Goal: Information Seeking & Learning: Learn about a topic

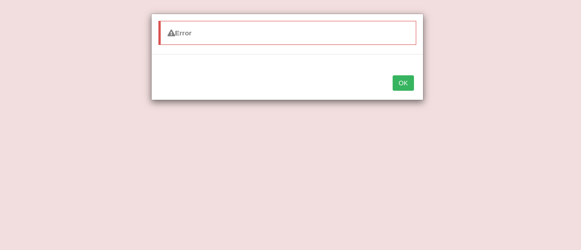
click at [403, 80] on button "OK" at bounding box center [403, 82] width 21 height 15
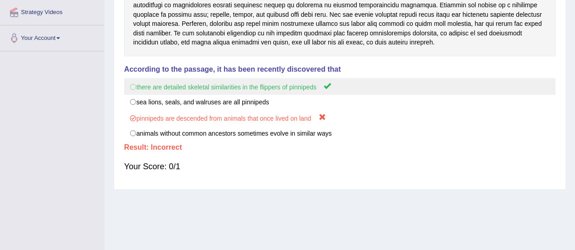
click at [531, 87] on label "there are detailed skeletal similarities in the flippers of pinnipeds" at bounding box center [339, 86] width 431 height 17
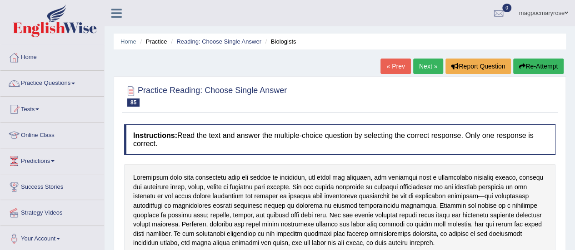
click at [30, 58] on link "Home" at bounding box center [52, 56] width 104 height 23
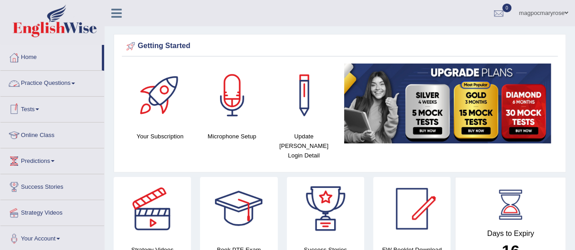
click at [45, 84] on link "Practice Questions" at bounding box center [52, 82] width 104 height 23
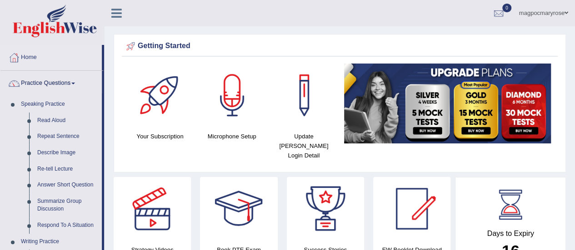
drag, startPoint x: 572, startPoint y: 35, endPoint x: 571, endPoint y: 50, distance: 15.0
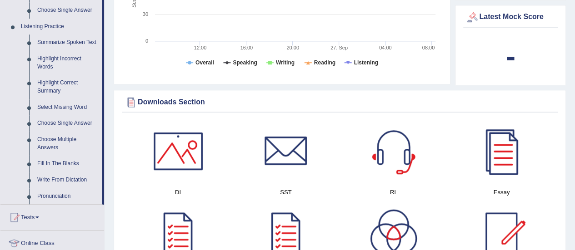
scroll to position [330, 0]
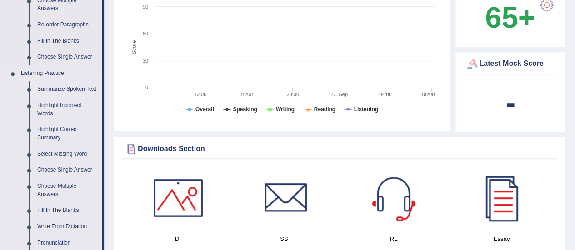
click at [74, 86] on link "Summarize Spoken Text" at bounding box center [67, 89] width 69 height 16
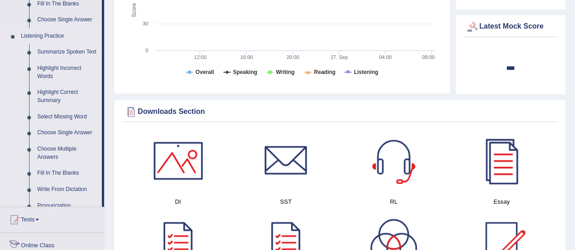
scroll to position [587, 0]
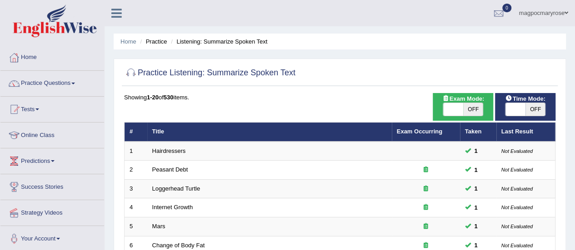
scroll to position [347, 0]
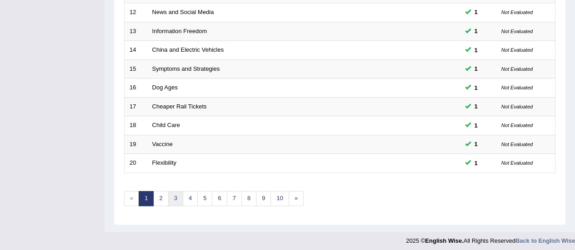
click at [174, 197] on link "3" at bounding box center [175, 198] width 15 height 15
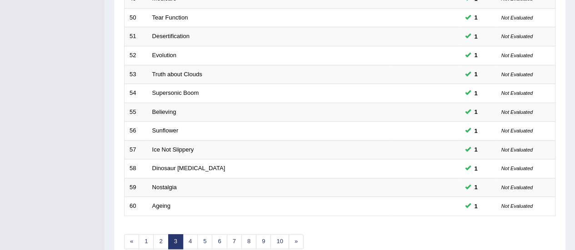
scroll to position [347, 0]
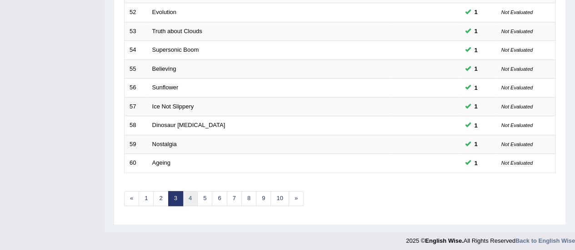
click at [187, 195] on link "4" at bounding box center [190, 198] width 15 height 15
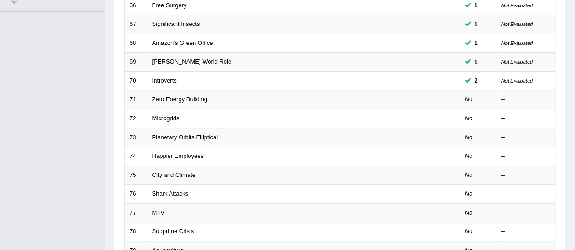
scroll to position [239, 0]
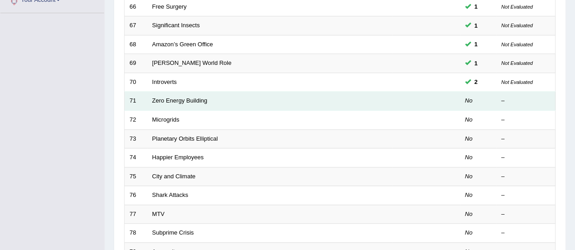
click at [168, 102] on td "Zero Energy Building" at bounding box center [269, 101] width 244 height 19
click at [179, 101] on link "Zero Energy Building" at bounding box center [179, 100] width 55 height 7
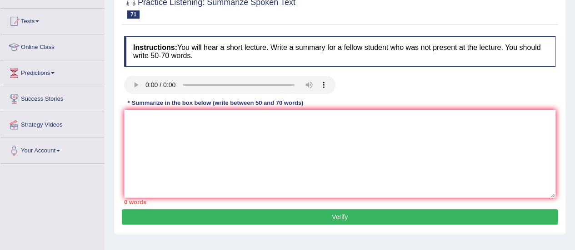
scroll to position [99, 0]
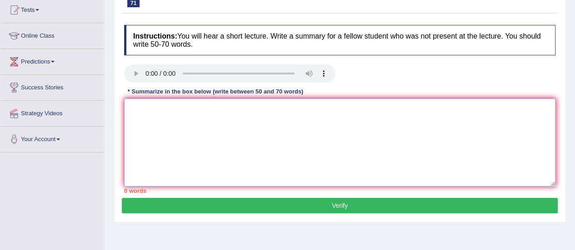
click at [349, 121] on textarea at bounding box center [339, 143] width 431 height 88
click at [480, 88] on div "Instructions: You will hear a short lecture. Write a summary for a fellow stude…" at bounding box center [340, 109] width 436 height 178
click at [179, 108] on textarea "The lec" at bounding box center [339, 143] width 431 height 88
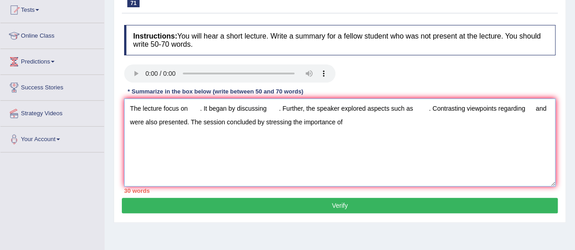
click at [186, 106] on textarea "The lecture focus on . It began by discussing . Further, the speaker explored a…" at bounding box center [339, 143] width 431 height 88
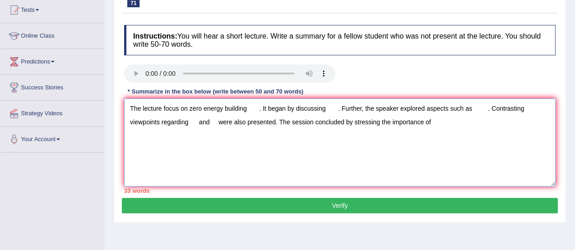
click at [328, 105] on textarea "The lecture focus on zero energy building . It began by discussing . Further, t…" at bounding box center [339, 143] width 431 height 88
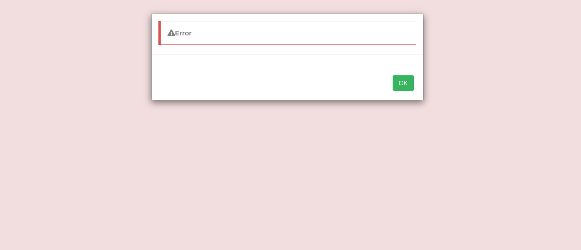
type textarea "The lecture focus on zero energy building . It began by discussing intal . Furt…"
click at [392, 89] on div "OK" at bounding box center [288, 84] width 272 height 32
click at [402, 85] on button "OK" at bounding box center [403, 82] width 21 height 15
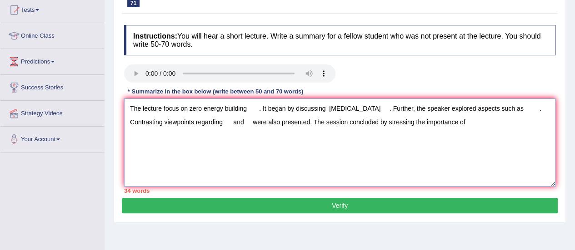
click at [342, 109] on textarea "The lecture focus on zero energy building . It began by discussing intal . Furt…" at bounding box center [339, 143] width 431 height 88
click at [333, 108] on textarea "The lecture focus on zero energy building . It began by discussing intal . Furt…" at bounding box center [339, 143] width 431 height 88
type textarea "The lecture focus on zero energy building . It began by discussing installing s…"
click at [246, 110] on textarea "The lecture focus on zero energy building . It began by discussing installing s…" at bounding box center [339, 143] width 431 height 88
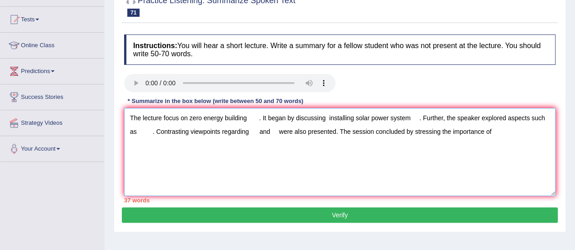
scroll to position [89, 0]
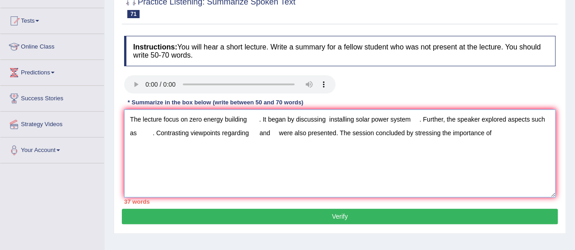
click at [493, 129] on textarea "The lecture focus on zero energy building . It began by discussing installing s…" at bounding box center [339, 153] width 431 height 88
click at [136, 135] on textarea "The lecture focus on zero energy building . It began by discussing installing s…" at bounding box center [339, 153] width 431 height 88
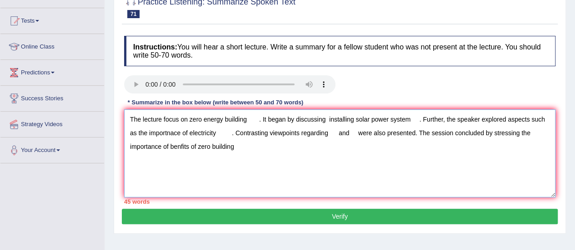
click at [329, 133] on textarea "The lecture focus on zero energy building . It began by discussing installing s…" at bounding box center [339, 153] width 431 height 88
click at [361, 179] on textarea "The lecture focus on zero energy building . It began by discussing installing s…" at bounding box center [339, 153] width 431 height 88
click at [333, 132] on textarea "The lecture focus on zero energy building . It began by discussing installing s…" at bounding box center [339, 153] width 431 height 88
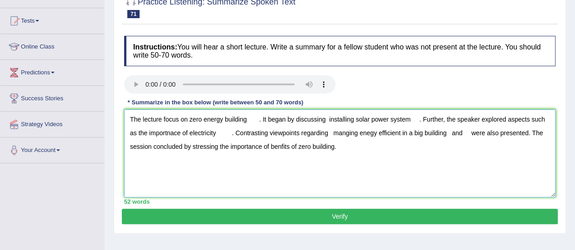
click at [465, 133] on textarea "The lecture focus on zero energy building . It began by discussing installing s…" at bounding box center [339, 153] width 431 height 88
click at [231, 133] on textarea "The lecture focus on zero energy building . It began by discussing installing s…" at bounding box center [339, 153] width 431 height 88
click at [258, 119] on textarea "The lecture focus on zero energy building . It began by discussing installing s…" at bounding box center [339, 153] width 431 height 88
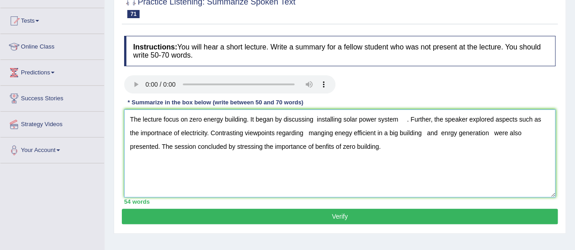
click at [314, 119] on textarea "The lecture focus on zero energy building. It began by discussing installing so…" at bounding box center [339, 153] width 431 height 88
click at [403, 119] on textarea "The lecture focus on zero energy building. It began by discussing installing so…" at bounding box center [339, 153] width 431 height 88
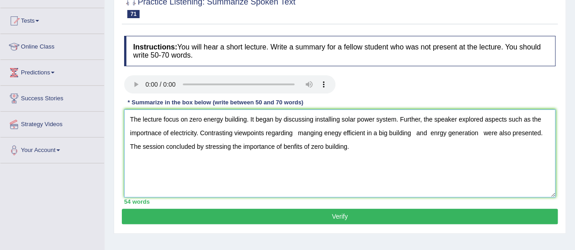
click at [153, 133] on textarea "The lecture focus on zero energy building. It began by discussing installing so…" at bounding box center [339, 153] width 431 height 88
click at [299, 133] on textarea "The lecture focus on zero energy building. It began by discussing installing so…" at bounding box center [339, 153] width 431 height 88
click at [353, 147] on textarea "The lecture focus on zero energy building. It began by discussing installing so…" at bounding box center [339, 153] width 431 height 88
click at [417, 133] on textarea "The lecture focus on zero energy building. It began by discussing installing so…" at bounding box center [339, 153] width 431 height 88
click at [481, 133] on textarea "The lecture focus on zero energy building. It began by discussing installing so…" at bounding box center [339, 153] width 431 height 88
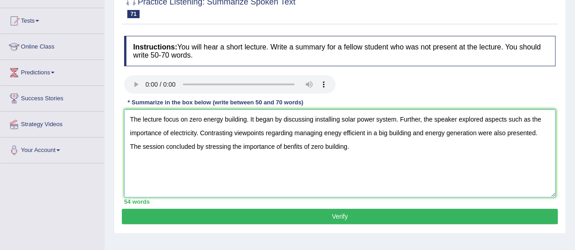
type textarea "The lecture focus on zero energy building. It began by discussing installing so…"
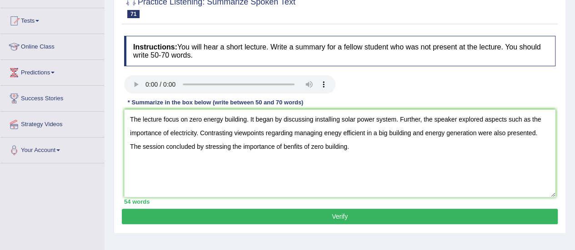
click at [345, 213] on button "Verify" at bounding box center [340, 216] width 436 height 15
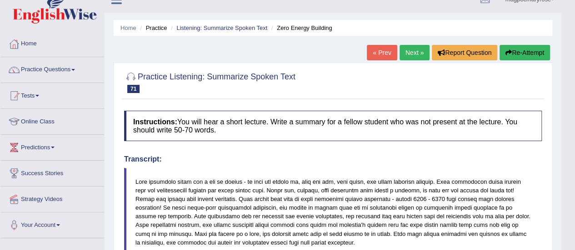
scroll to position [5, 0]
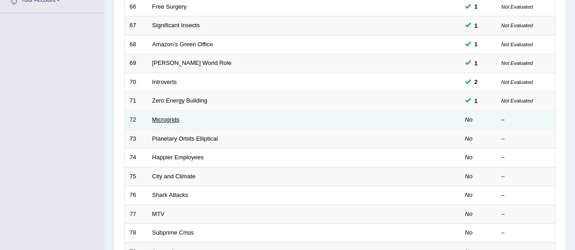
click at [162, 119] on link "Microgrids" at bounding box center [165, 119] width 27 height 7
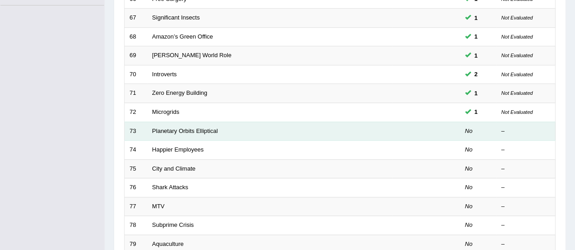
scroll to position [239, 0]
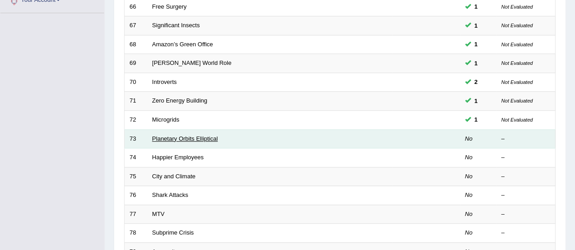
click at [165, 136] on link "Planetary Orbits Elliptical" at bounding box center [185, 138] width 66 height 7
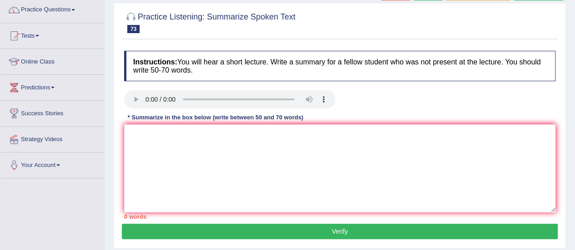
scroll to position [74, 0]
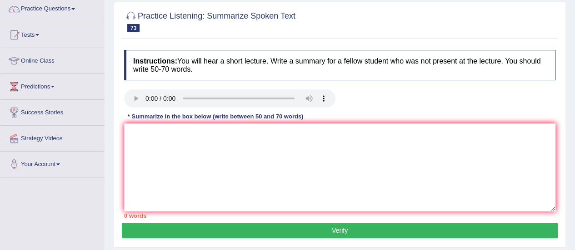
click at [404, 136] on textarea at bounding box center [339, 168] width 431 height 88
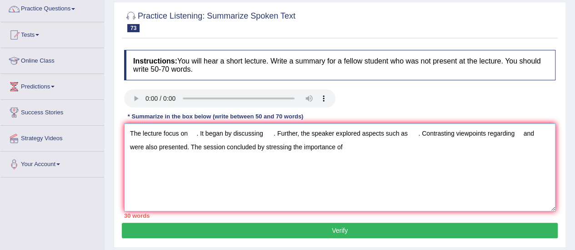
click at [188, 133] on textarea "The lecture focus on . It began by discussing . Further, the speaker explored a…" at bounding box center [339, 168] width 431 height 88
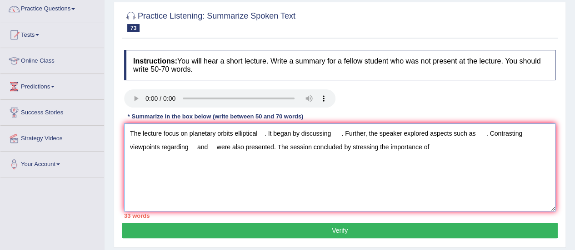
click at [333, 133] on textarea "The lecture focus on planetary orbits elliptical . It began by discussing . Fur…" at bounding box center [339, 168] width 431 height 88
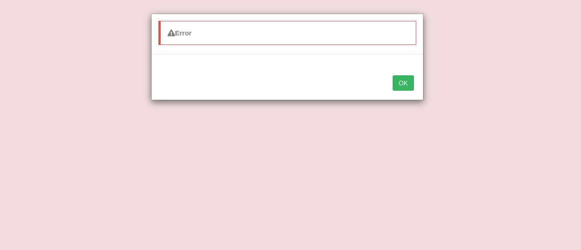
click at [399, 84] on button "OK" at bounding box center [403, 82] width 21 height 15
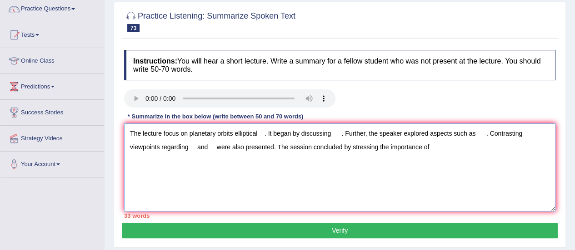
click at [331, 134] on textarea "The lecture focus on planetary orbits elliptical . It began by discussing . Fur…" at bounding box center [339, 168] width 431 height 88
click at [524, 133] on textarea "The lecture focus on planetary orbits elliptical . It began by discussing diffe…" at bounding box center [339, 168] width 431 height 88
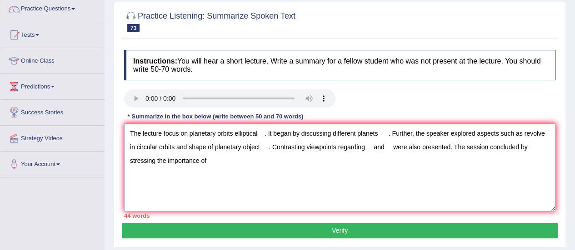
click at [390, 147] on textarea "The lecture focus on planetary orbits elliptical . It began by discussing diffe…" at bounding box center [339, 168] width 431 height 88
click at [248, 160] on textarea "The lecture focus on planetary orbits elliptical . It began by discussing diffe…" at bounding box center [339, 168] width 431 height 88
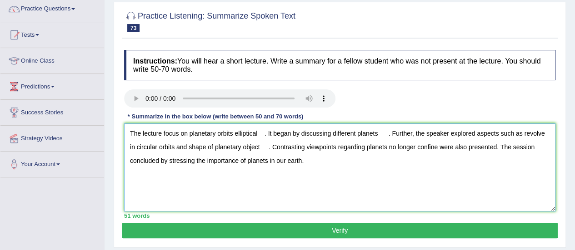
click at [263, 136] on textarea "The lecture focus on planetary orbits elliptical . It began by discussing diffe…" at bounding box center [339, 168] width 431 height 88
click at [261, 148] on textarea "The lecture focus on planetary orbits elliptical. It began by discussing differ…" at bounding box center [339, 168] width 431 height 88
click at [371, 149] on textarea "The lecture focus on planetary orbits elliptical. It began by discussing differ…" at bounding box center [339, 168] width 431 height 88
type textarea "The lecture focus on planetary orbits elliptical. It began by discussing differ…"
click at [289, 231] on button "Verify" at bounding box center [340, 230] width 436 height 15
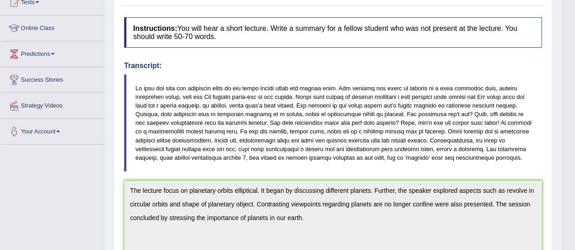
scroll to position [0, 0]
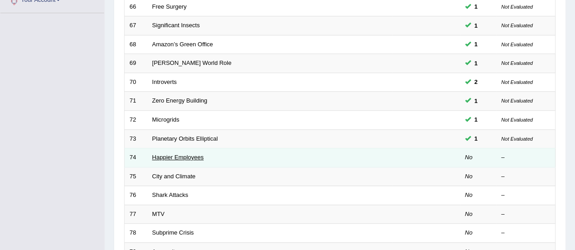
click at [170, 155] on link "Happier Employees" at bounding box center [177, 157] width 51 height 7
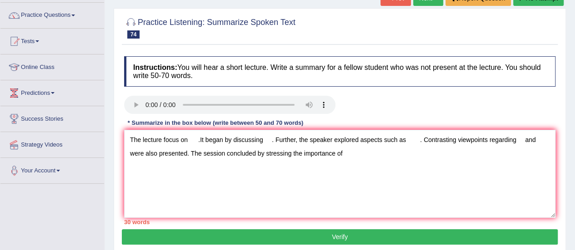
click at [187, 136] on textarea "The lecture focus on .It began by discussing . Further, the speaker explored as…" at bounding box center [339, 174] width 431 height 88
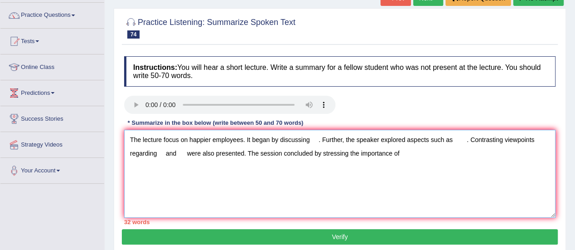
click at [307, 138] on textarea "The lecture focus on happier employees. It began by discussing . Further, the s…" at bounding box center [339, 174] width 431 height 88
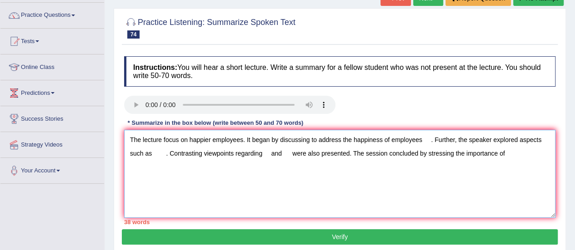
click at [153, 152] on textarea "The lecture focus on happier employees. It began by discussing to address the h…" at bounding box center [339, 174] width 431 height 88
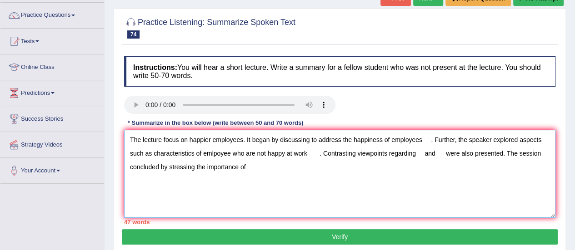
click at [415, 150] on textarea "The lecture focus on happier employees. It began by discussing to address the h…" at bounding box center [339, 174] width 431 height 88
click at [418, 153] on textarea "The lecture focus on happier employees. It began by discussing to address the h…" at bounding box center [339, 174] width 431 height 88
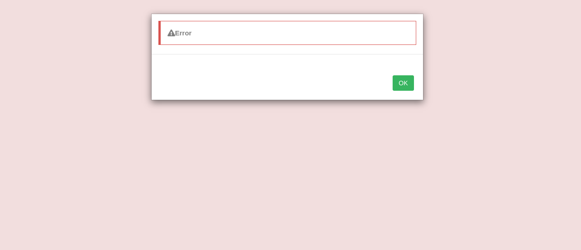
type textarea "The lecture focus on happier employees. It began by discussing to address the h…"
click at [407, 81] on button "OK" at bounding box center [403, 82] width 21 height 15
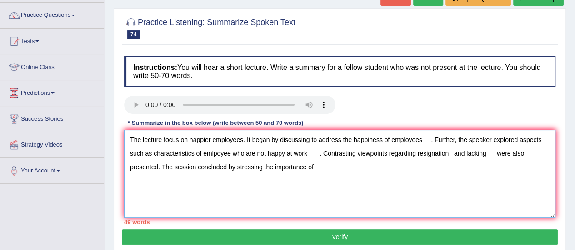
click at [400, 169] on textarea "The lecture focus on happier employees. It began by discussing to address the h…" at bounding box center [339, 174] width 431 height 88
click at [483, 154] on textarea "The lecture focus on happier employees. It began by discussing to address the h…" at bounding box center [339, 174] width 431 height 88
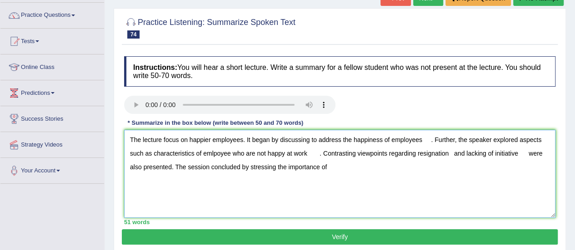
click at [331, 170] on textarea "The lecture focus on happier employees. It began by discussing to address the h…" at bounding box center [339, 174] width 431 height 88
click at [431, 139] on textarea "The lecture focus on happier employees. It began by discussing to address the h…" at bounding box center [339, 174] width 431 height 88
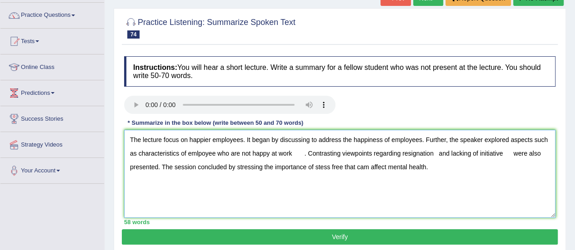
click at [303, 154] on textarea "The lecture focus on happier employees. It began by discussing to address the h…" at bounding box center [339, 174] width 431 height 88
click at [427, 154] on textarea "The lecture focus on happier employees. It began by discussing to address the h…" at bounding box center [339, 174] width 431 height 88
click at [500, 154] on textarea "The lecture focus on happier employees. It began by discussing to address the h…" at bounding box center [339, 174] width 431 height 88
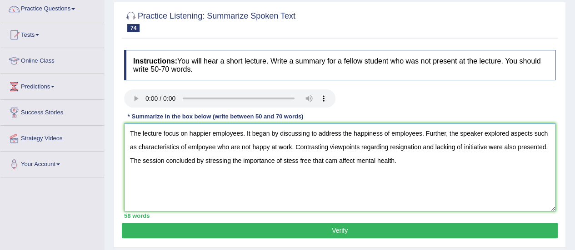
scroll to position [74, 0]
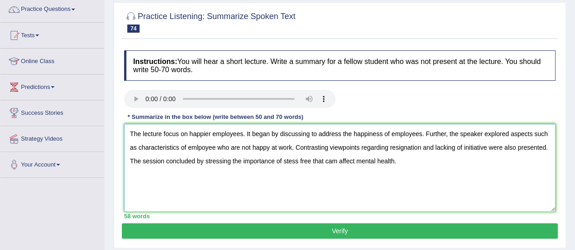
click at [334, 160] on textarea "The lecture focus on happier employees. It began by discussing to address the h…" at bounding box center [339, 168] width 431 height 88
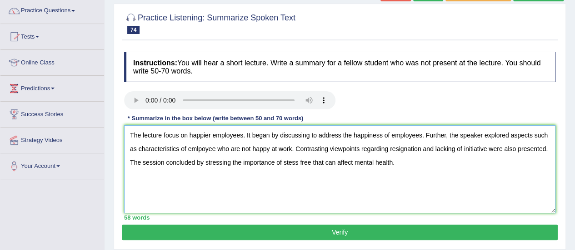
scroll to position [70, 0]
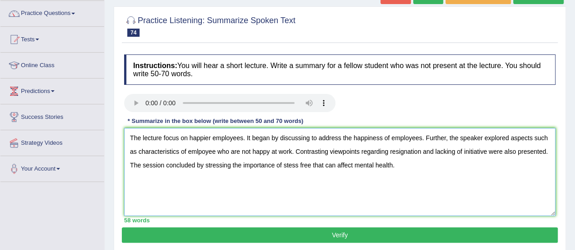
type textarea "The lecture focus on happier employees. It began by discussing to address the h…"
click at [409, 231] on button "Verify" at bounding box center [340, 235] width 436 height 15
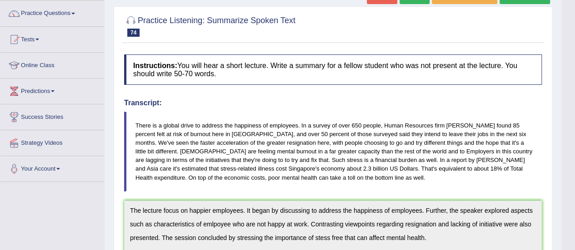
drag, startPoint x: 581, startPoint y: 118, endPoint x: 576, endPoint y: 185, distance: 67.0
click at [574, 180] on html "Toggle navigation Home Practice Questions Speaking Practice Read Aloud Repeat S…" at bounding box center [287, 55] width 575 height 250
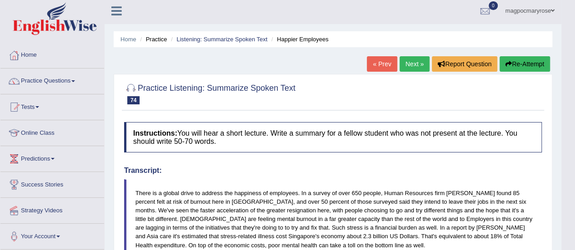
scroll to position [0, 0]
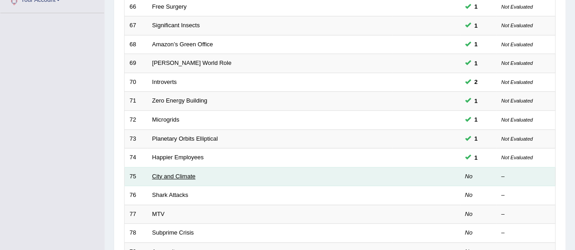
click at [164, 176] on link "City and Climate" at bounding box center [173, 176] width 43 height 7
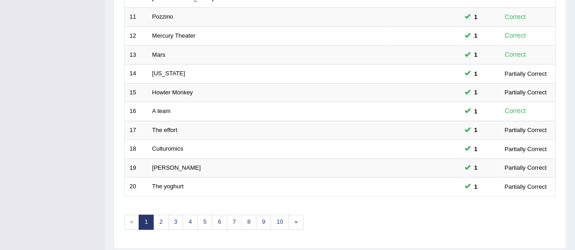
scroll to position [324, 0]
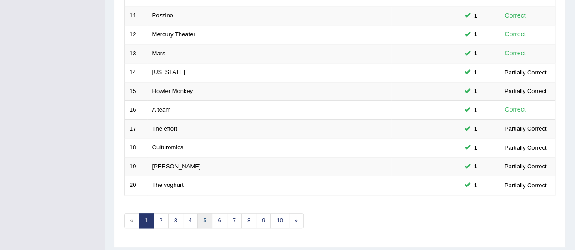
click at [201, 219] on link "5" at bounding box center [204, 220] width 15 height 15
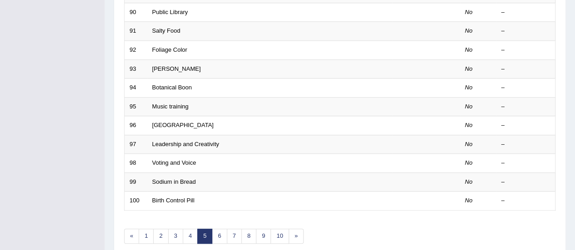
scroll to position [347, 0]
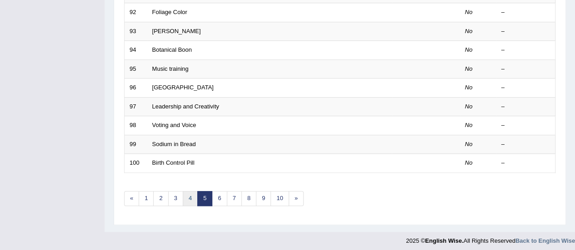
click at [188, 193] on link "4" at bounding box center [190, 198] width 15 height 15
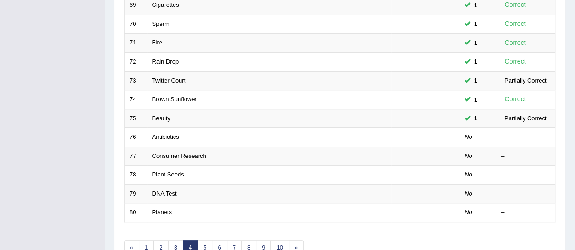
scroll to position [303, 0]
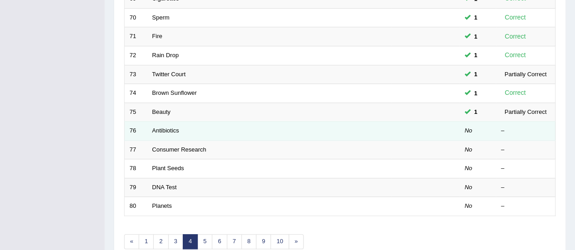
click at [167, 134] on td "Antibiotics" at bounding box center [269, 131] width 244 height 19
click at [166, 127] on link "Antibiotics" at bounding box center [165, 130] width 27 height 7
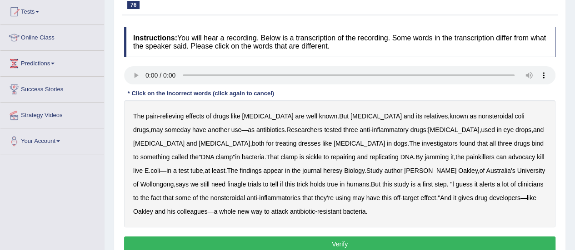
scroll to position [97, 0]
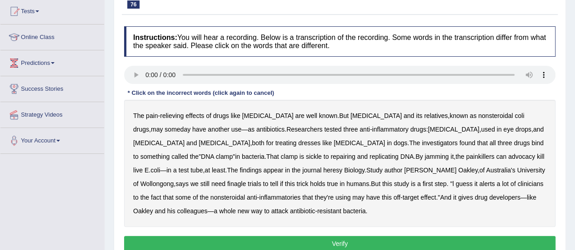
drag, startPoint x: 581, startPoint y: 72, endPoint x: 578, endPoint y: 121, distance: 49.6
click at [574, 121] on html "Toggle navigation Home Practice Questions Speaking Practice Read Aloud Repeat S…" at bounding box center [287, 27] width 575 height 250
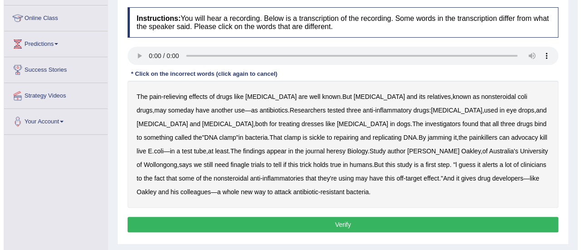
scroll to position [124, 0]
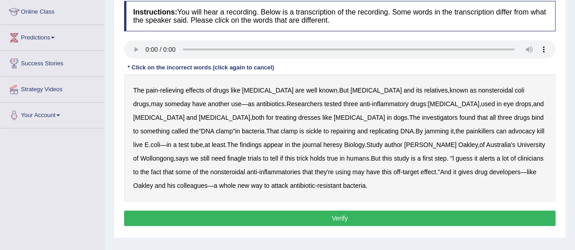
click at [514, 89] on b "coli" at bounding box center [519, 90] width 10 height 7
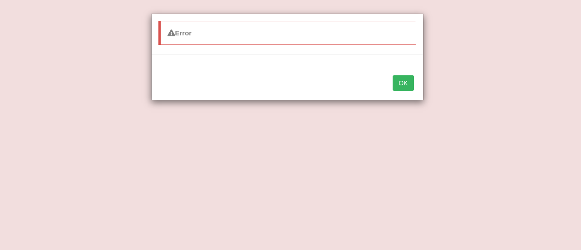
click at [401, 83] on button "OK" at bounding box center [403, 82] width 21 height 15
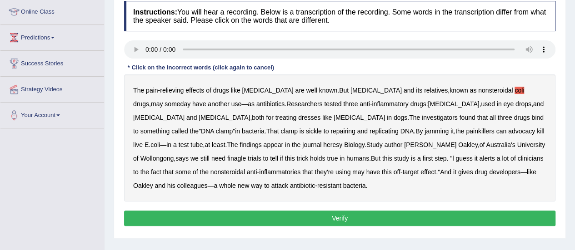
click at [323, 144] on b "heresy" at bounding box center [332, 144] width 19 height 7
click at [246, 155] on b "finagle" at bounding box center [236, 158] width 19 height 7
click at [368, 219] on button "Verify" at bounding box center [339, 218] width 431 height 15
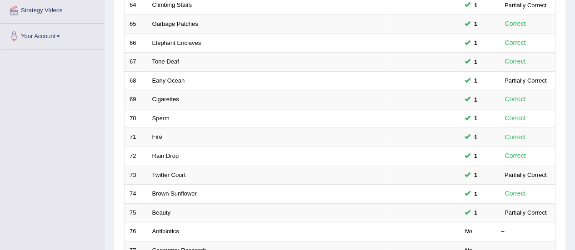
scroll to position [295, 0]
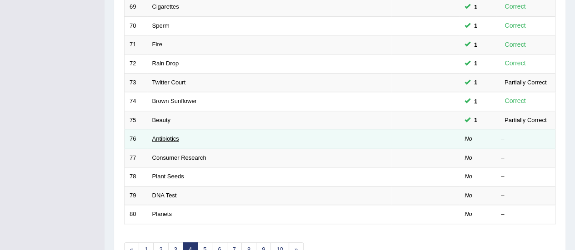
click at [167, 136] on link "Antibiotics" at bounding box center [165, 138] width 27 height 7
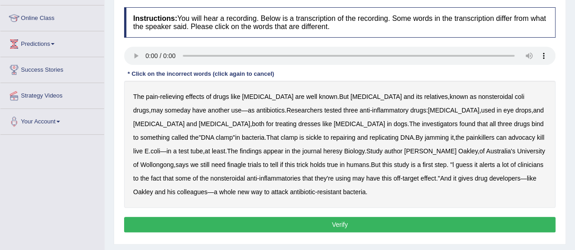
scroll to position [120, 0]
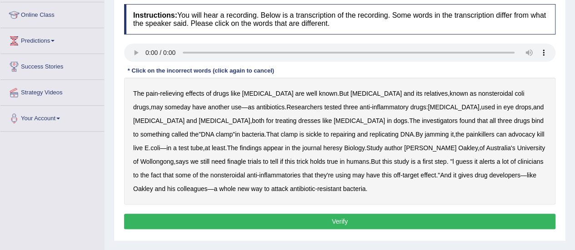
click at [306, 133] on b "sickle" at bounding box center [314, 134] width 16 height 7
click at [246, 158] on b "finagle" at bounding box center [236, 161] width 19 height 7
click at [514, 92] on b "coli" at bounding box center [519, 93] width 10 height 7
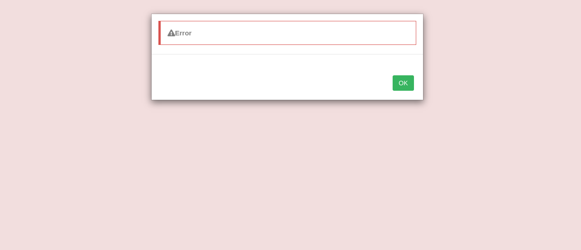
click at [395, 80] on button "OK" at bounding box center [403, 82] width 21 height 15
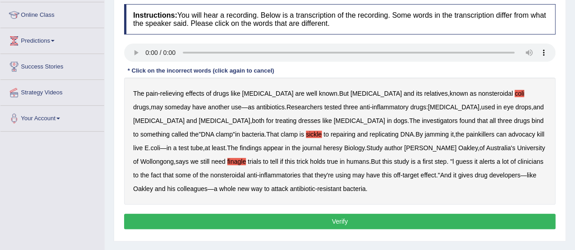
click at [81, 152] on div "Toggle navigation Home Practice Questions Speaking Practice Read Aloud Repeat S…" at bounding box center [287, 116] width 575 height 472
click at [353, 201] on div "The pain - relieving effects of drugs like [MEDICAL_DATA] are well known . But …" at bounding box center [339, 141] width 431 height 127
click at [365, 182] on div "The pain - relieving effects of drugs like [MEDICAL_DATA] are well known . But …" at bounding box center [339, 141] width 431 height 127
click at [25, 172] on div "Toggle navigation Home Practice Questions Speaking Practice Read Aloud Repeat S…" at bounding box center [287, 116] width 575 height 472
click at [302, 145] on b "journal" at bounding box center [311, 147] width 19 height 7
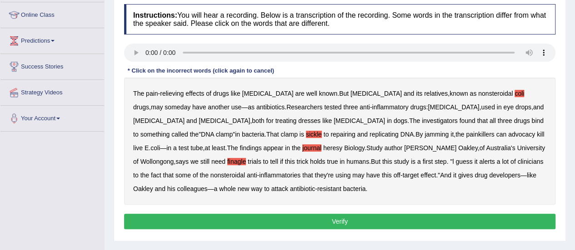
click at [323, 147] on b "heresy" at bounding box center [332, 147] width 19 height 7
click at [245, 172] on b "nonsteroidal" at bounding box center [227, 175] width 35 height 7
click at [475, 188] on div "The pain - relieving effects of drugs like [MEDICAL_DATA] are well known . But …" at bounding box center [339, 141] width 431 height 127
click at [246, 222] on button "Verify" at bounding box center [339, 221] width 431 height 15
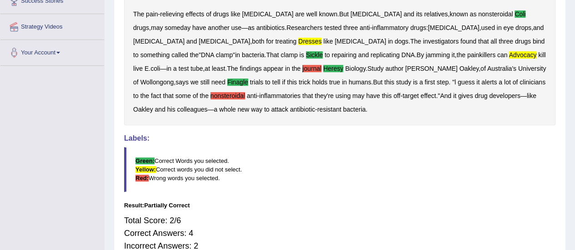
scroll to position [212, 0]
